Goal: Navigation & Orientation: Find specific page/section

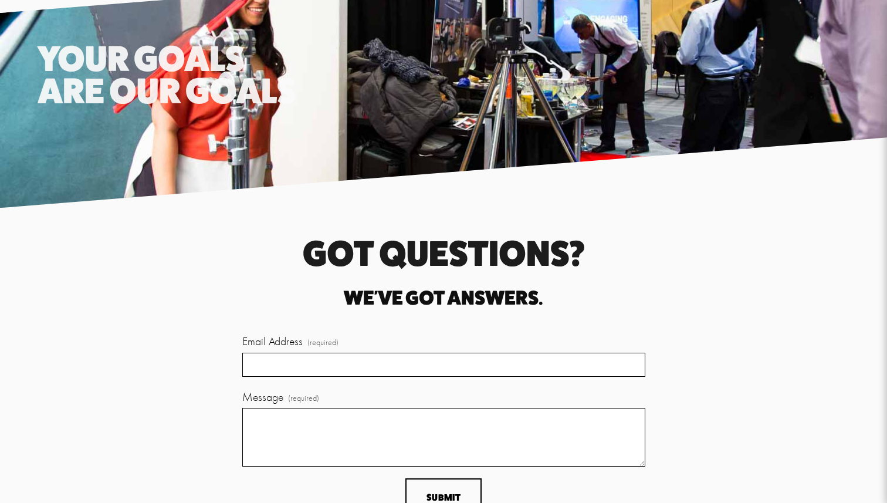
scroll to position [2810, 0]
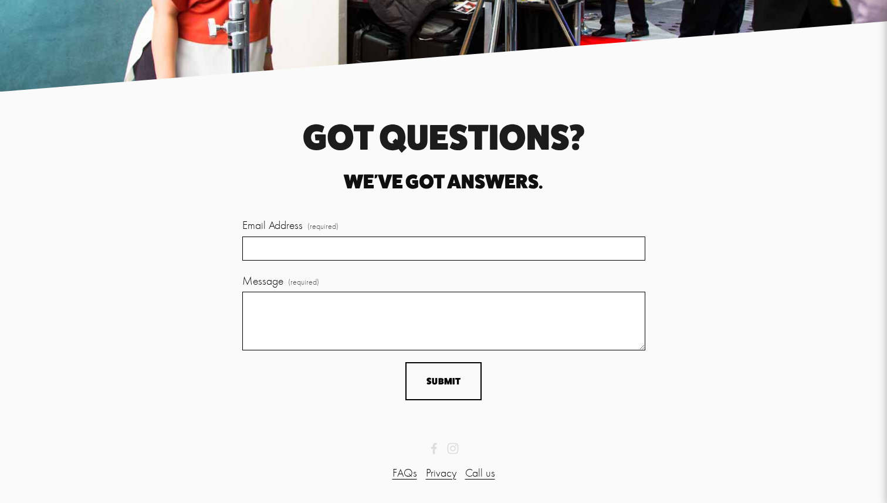
click at [398, 482] on div "FAQs Privacy Call us" at bounding box center [444, 472] width 833 height 37
click at [399, 476] on link "FAQs" at bounding box center [405, 472] width 25 height 17
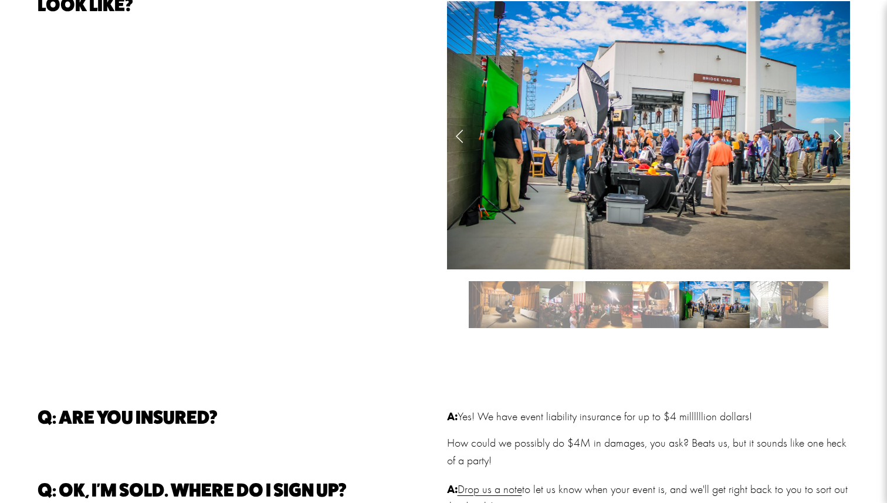
scroll to position [910, 0]
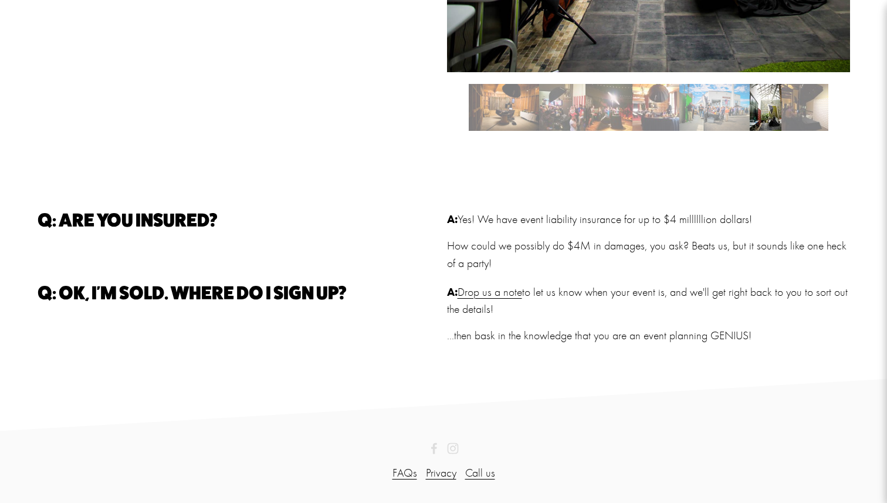
click at [476, 478] on link "Call us" at bounding box center [480, 472] width 30 height 17
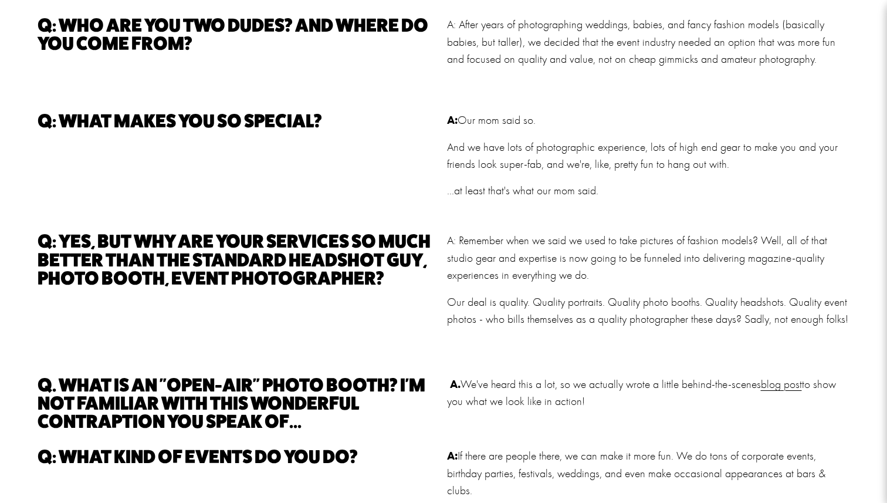
scroll to position [0, 0]
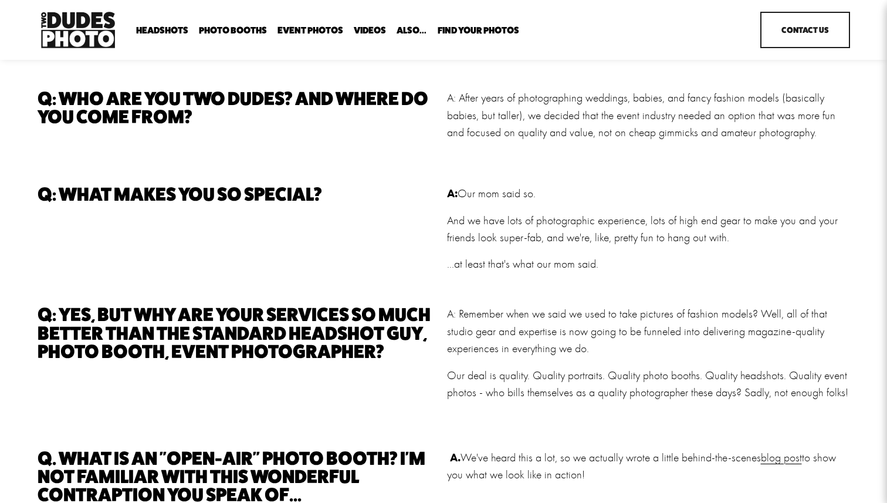
click at [826, 18] on link "Contact Us" at bounding box center [805, 30] width 89 height 36
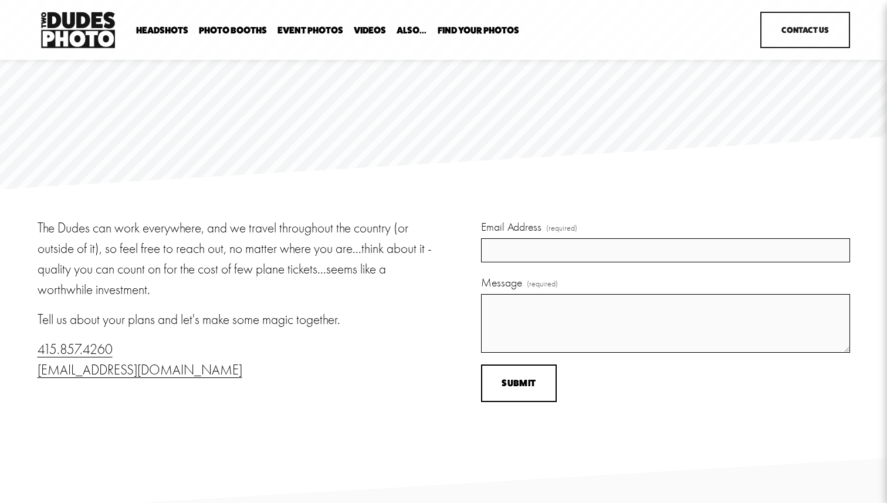
click at [0, 0] on span "Office Photography" at bounding box center [0, 0] width 0 height 0
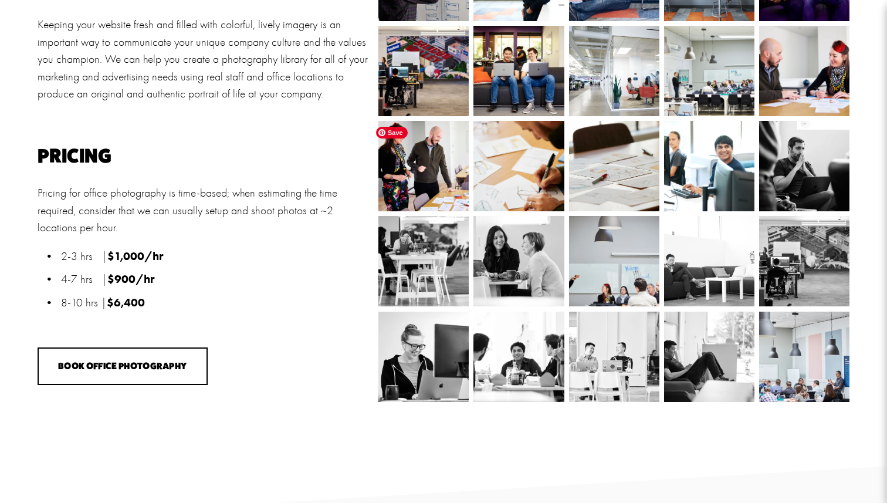
scroll to position [473, 0]
